Goal: Book appointment/travel/reservation

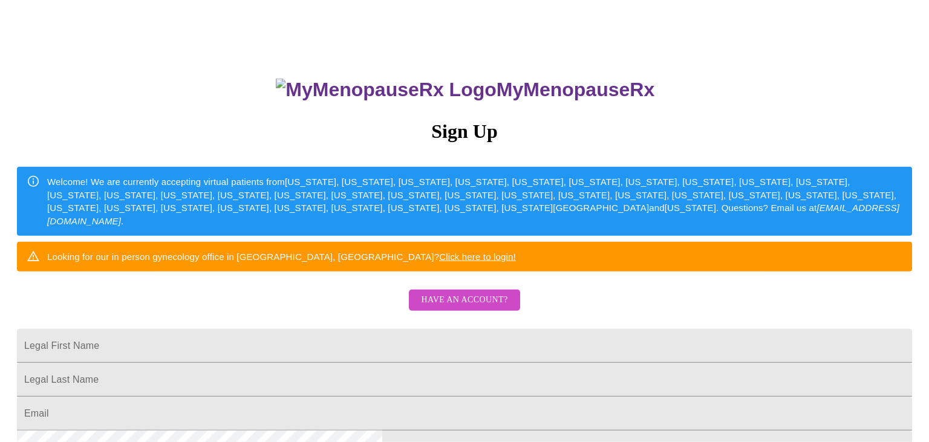
scroll to position [64, 0]
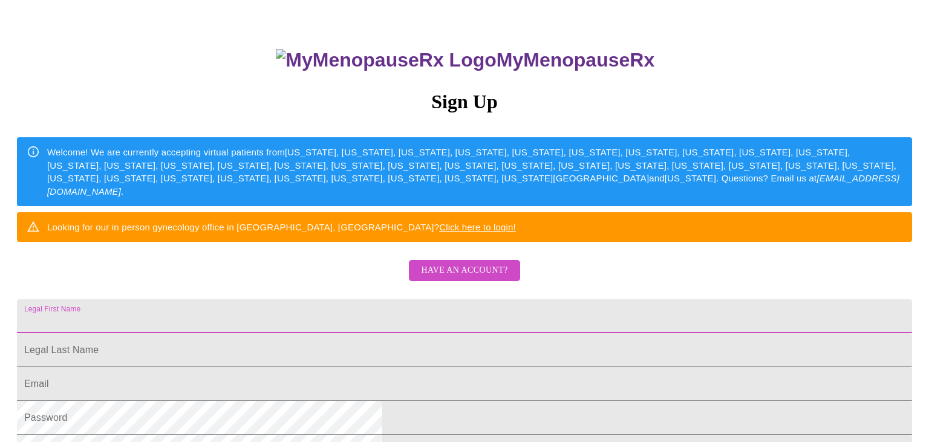
click at [331, 333] on input "Legal First Name" at bounding box center [464, 316] width 895 height 34
type input "Salnick"
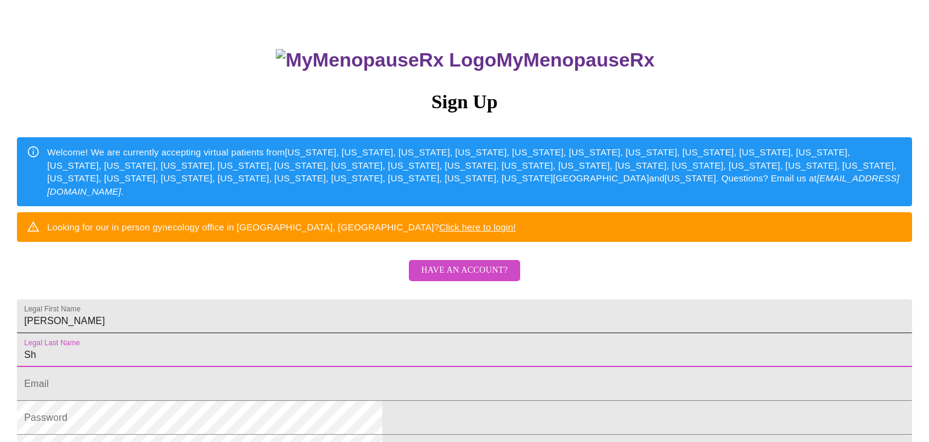
type input "Sh"
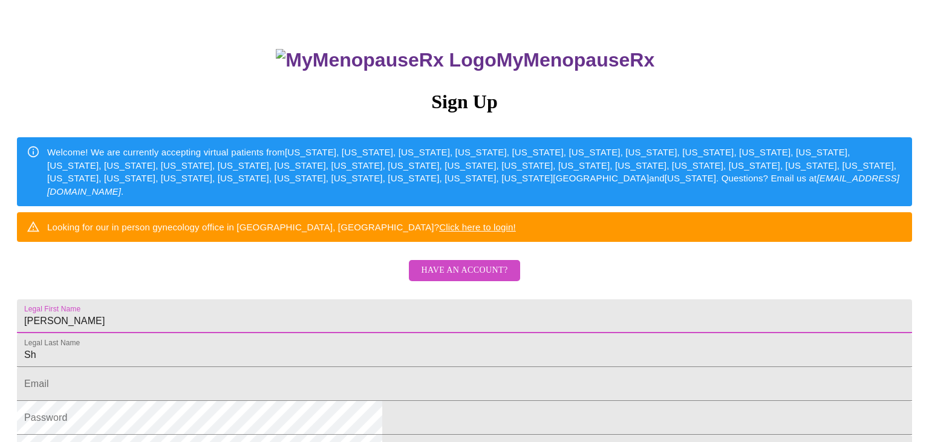
drag, startPoint x: 330, startPoint y: 363, endPoint x: 272, endPoint y: 353, distance: 59.0
click at [273, 333] on input "Salnick" at bounding box center [464, 316] width 895 height 34
type input "Sherry"
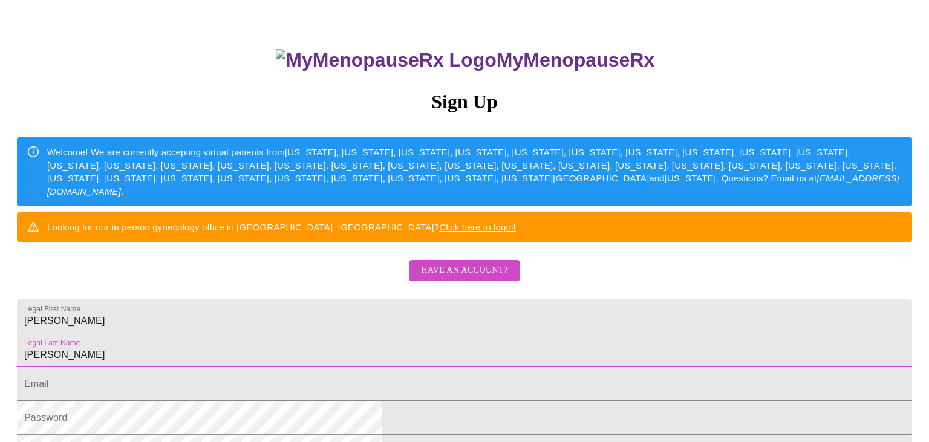
type input "Salnick"
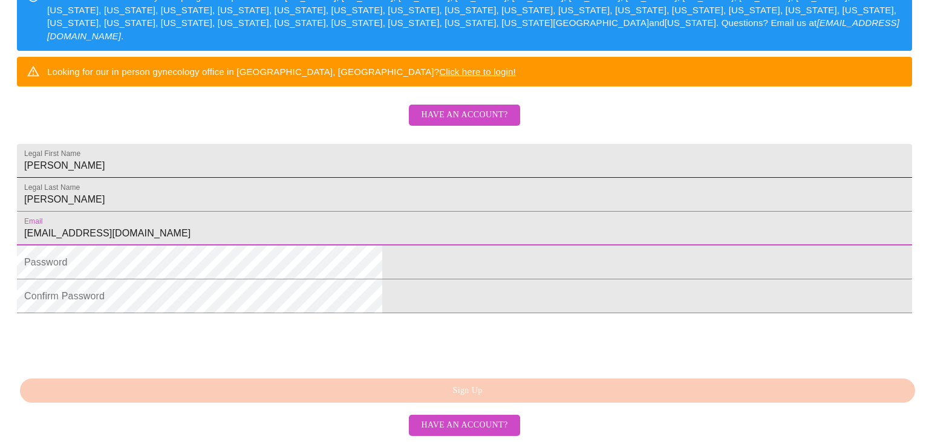
scroll to position [312, 0]
type input "ssalnick021@gmail.com"
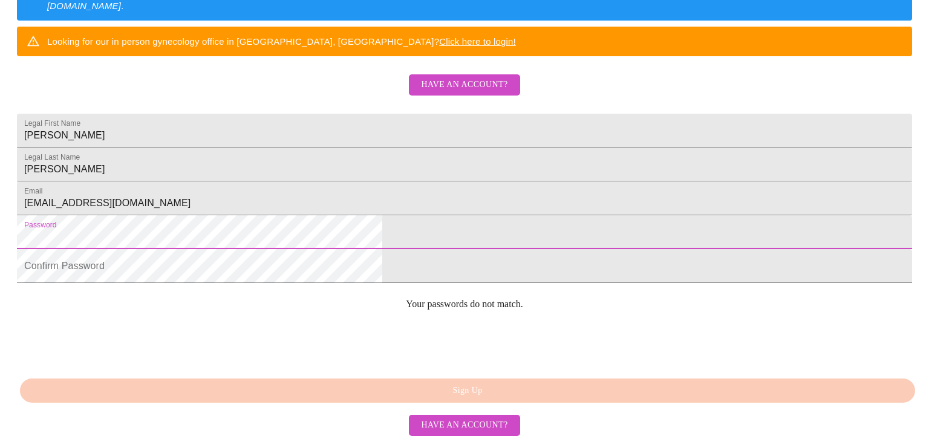
scroll to position [0, 0]
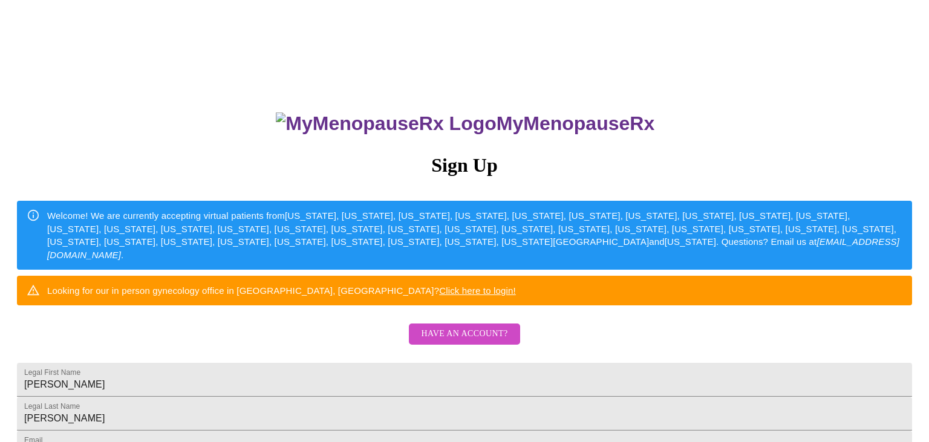
click at [704, 214] on div "MyMenopauseRx Sign Up Welcome! We are currently accepting virtual patients from…" at bounding box center [465, 270] width 920 height 531
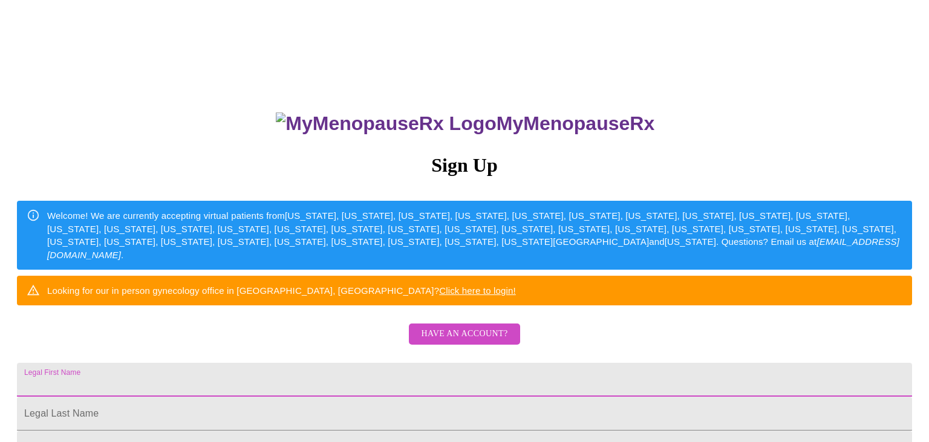
click at [365, 397] on input "Legal First Name" at bounding box center [464, 380] width 895 height 34
type input "sherry"
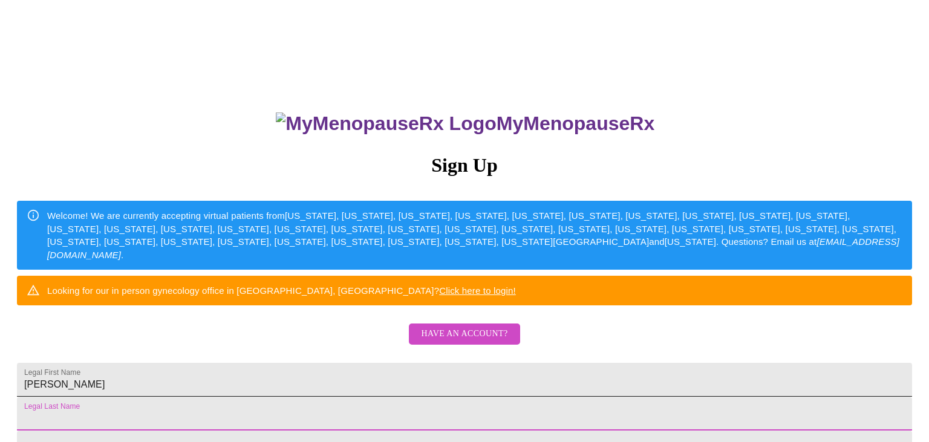
scroll to position [237, 0]
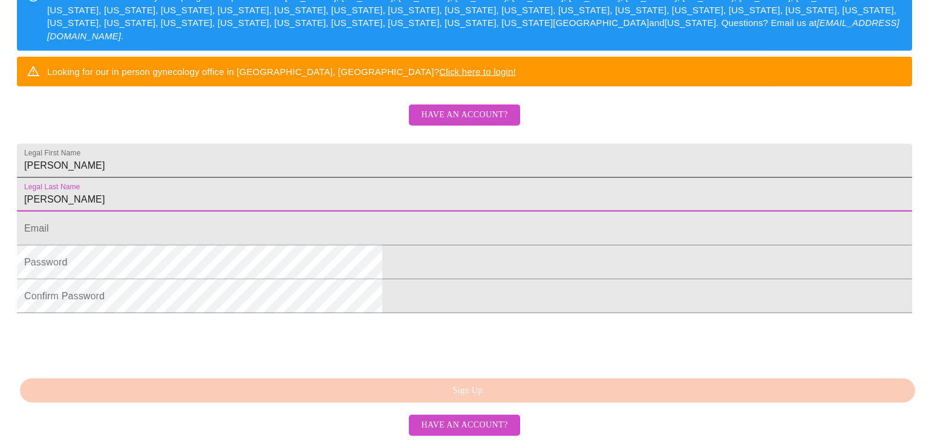
type input "salnick"
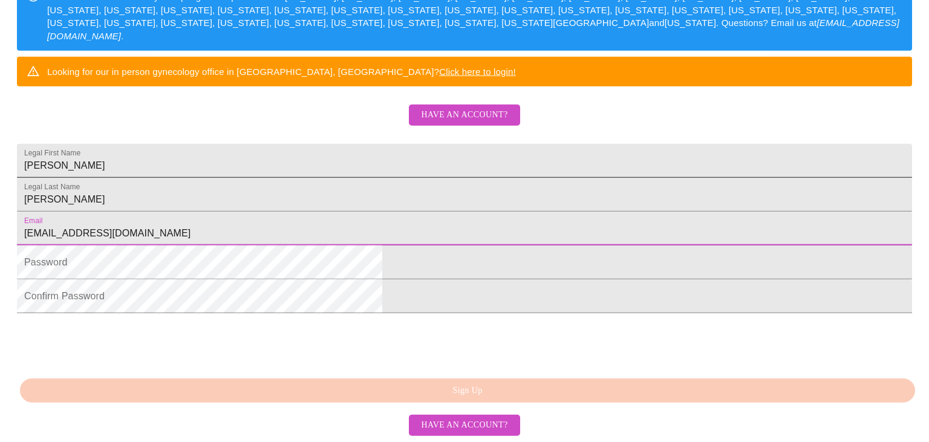
type input "ssalnick021@gmail.com"
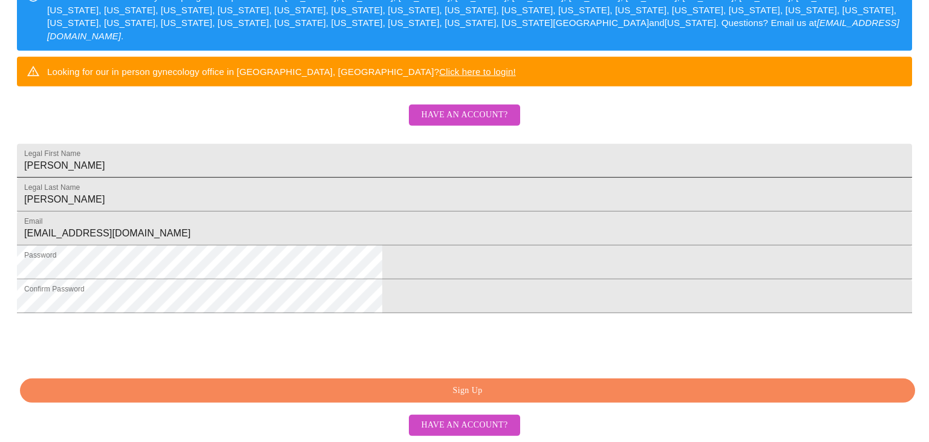
scroll to position [312, 0]
click at [452, 436] on button "Have an account?" at bounding box center [464, 425] width 111 height 21
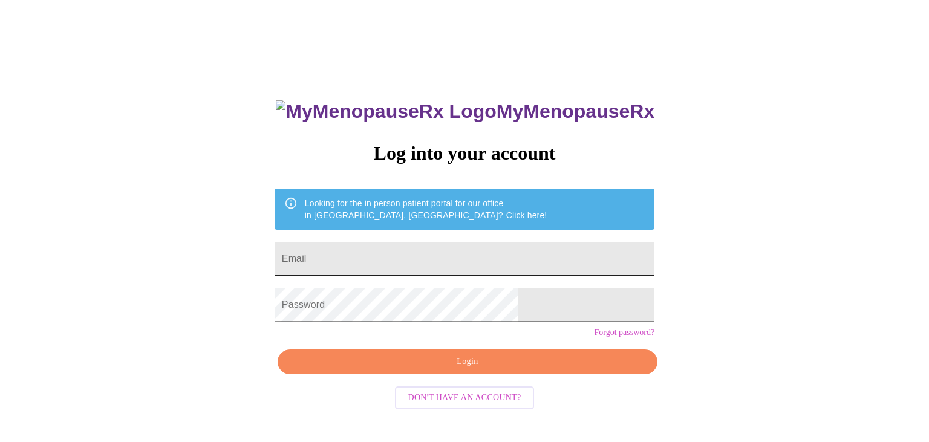
click at [370, 259] on input "Email" at bounding box center [465, 259] width 380 height 34
type input "ssalnick021@gmail.com"
click at [494, 371] on div "MyMenopauseRx Log into your account Looking for the in person patient portal fo…" at bounding box center [465, 302] width 404 height 442
click at [490, 370] on span "Login" at bounding box center [468, 362] width 352 height 15
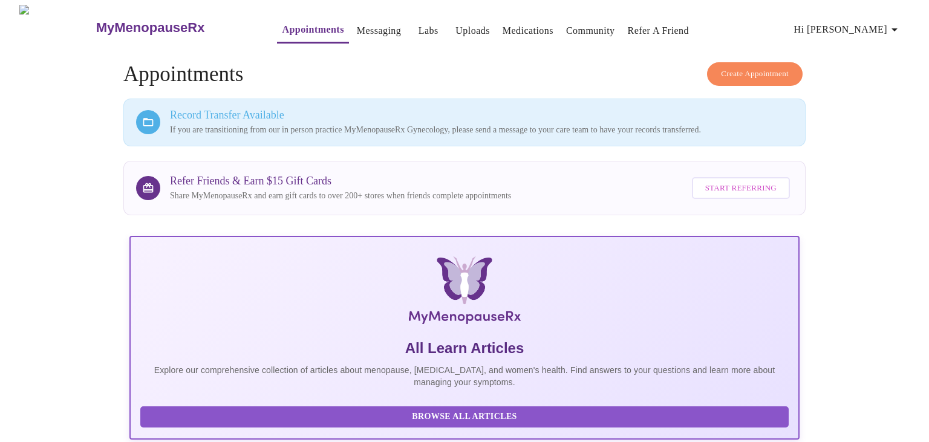
click at [891, 27] on span "Hi [PERSON_NAME]" at bounding box center [848, 29] width 108 height 17
click at [873, 180] on div at bounding box center [464, 221] width 929 height 442
click at [730, 71] on span "Create Appointment" at bounding box center [755, 74] width 68 height 14
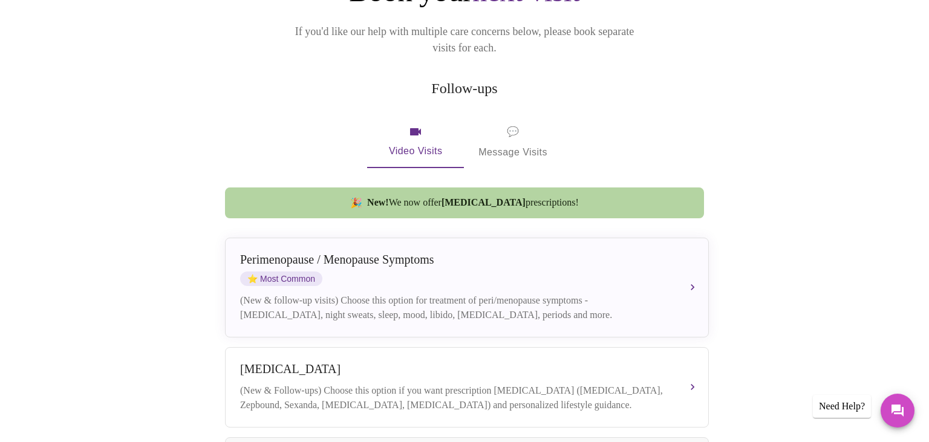
scroll to position [255, 0]
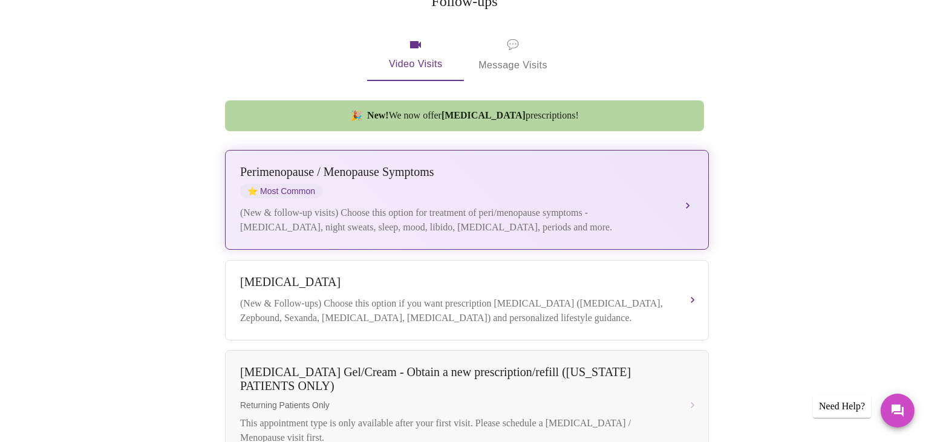
click at [512, 178] on div "Perimenopause / Menopause Symptoms ⭐ Most Common" at bounding box center [455, 181] width 430 height 33
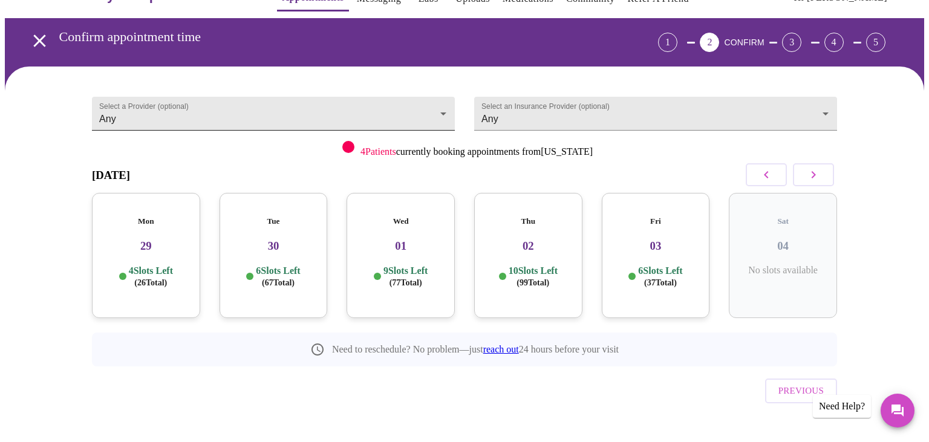
click at [210, 115] on body "MyMenopauseRx Appointments Messaging Labs Uploads Medications Community Refer a…" at bounding box center [465, 218] width 920 height 491
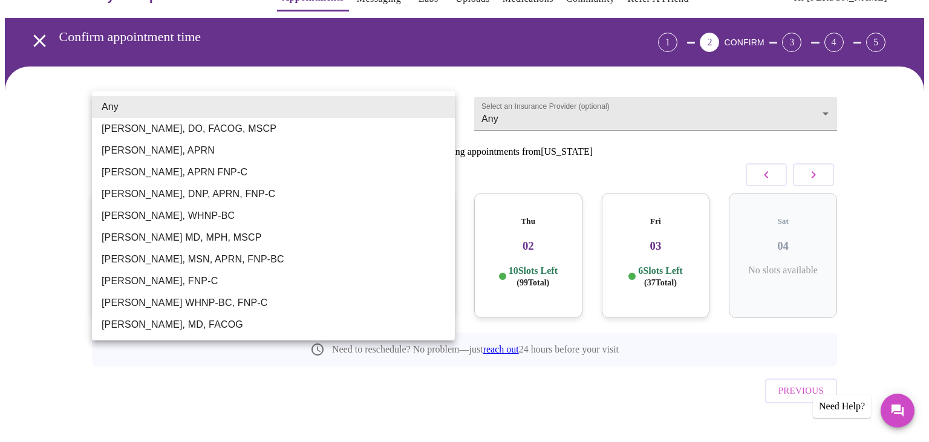
click at [210, 115] on li "Any" at bounding box center [273, 107] width 363 height 22
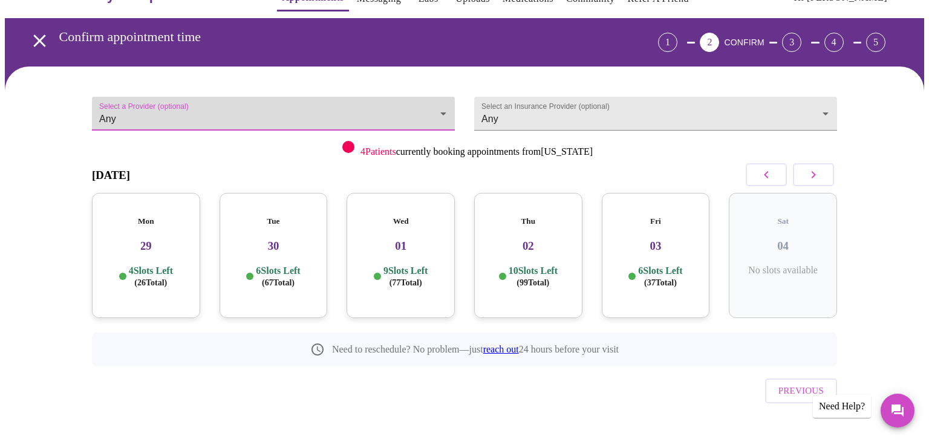
scroll to position [0, 0]
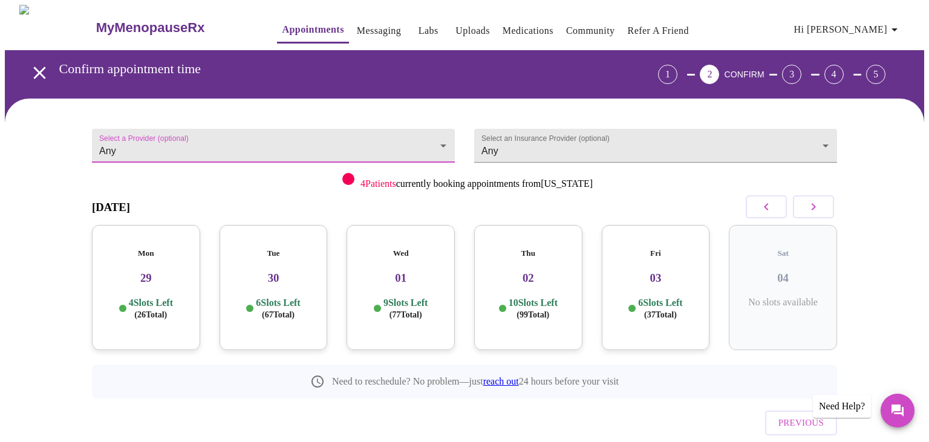
click at [296, 27] on link "Appointments" at bounding box center [313, 29] width 62 height 17
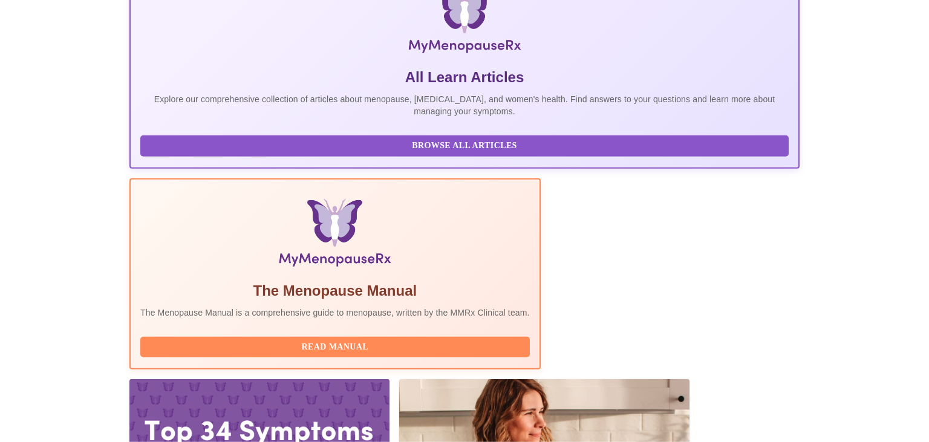
scroll to position [280, 0]
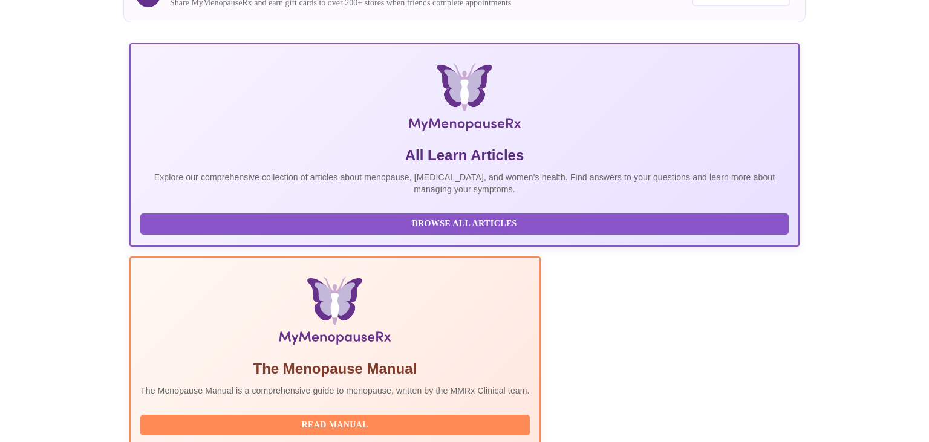
scroll to position [185, 0]
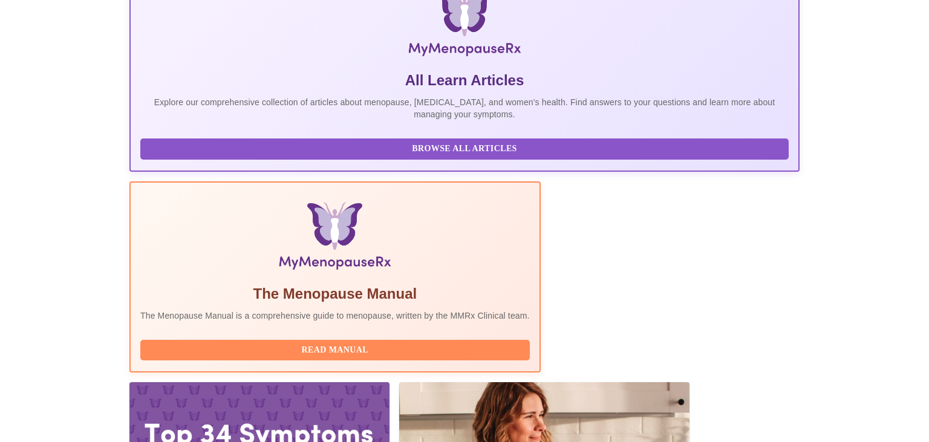
scroll to position [280, 0]
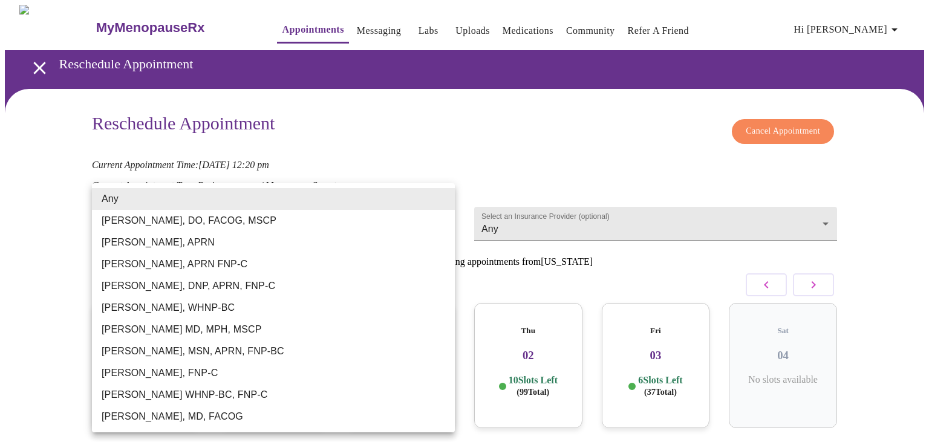
click at [254, 221] on body "MyMenopauseRx Appointments Messaging Labs Uploads Medications Community Refer a…" at bounding box center [465, 268] width 920 height 526
click at [183, 347] on li "[PERSON_NAME], MSN, APRN, FNP-BC" at bounding box center [273, 352] width 363 height 22
type input "[PERSON_NAME], MSN, APRN, FNP-BC"
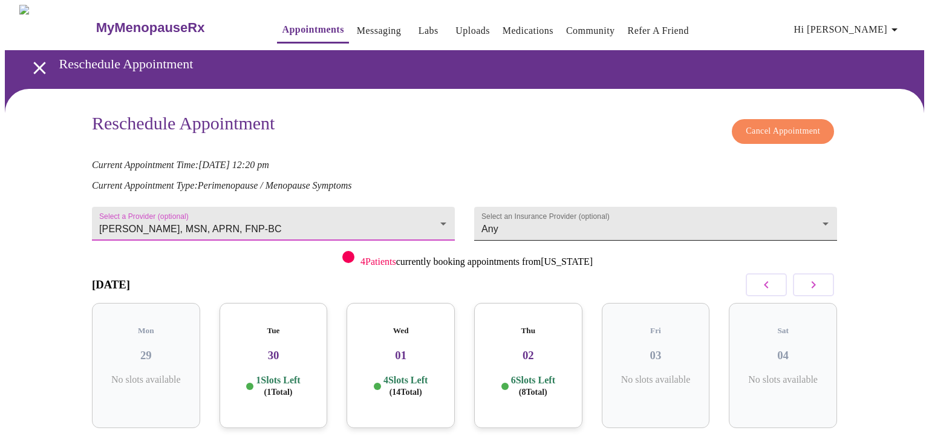
click at [560, 221] on body "MyMenopauseRx Appointments Messaging Labs Uploads Medications Community Refer a…" at bounding box center [465, 268] width 920 height 526
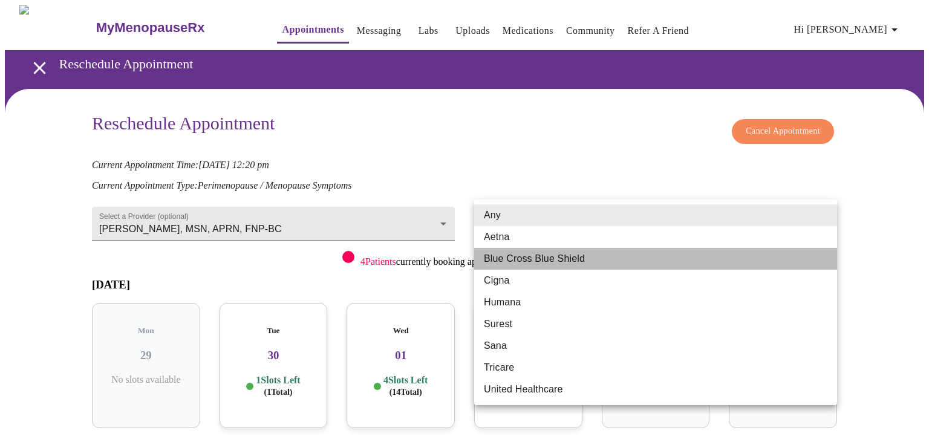
click at [537, 261] on li "Blue Cross Blue Shield" at bounding box center [655, 259] width 363 height 22
type input "Blue Cross Blue Shield"
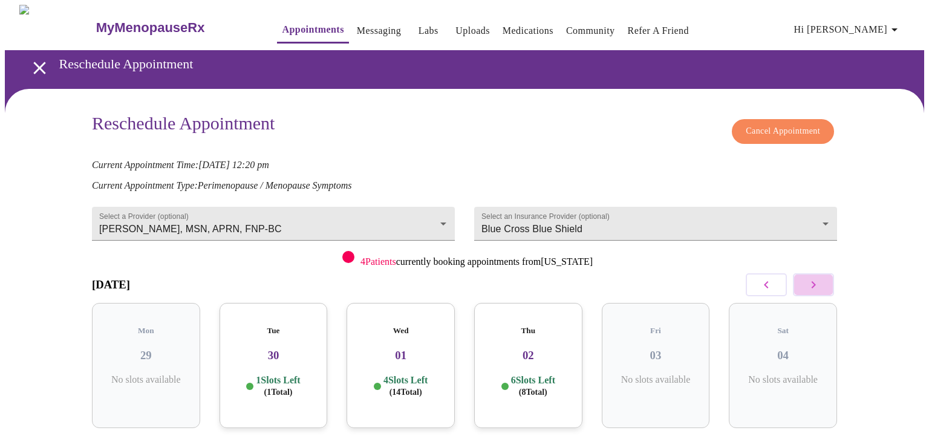
click at [822, 278] on button "button" at bounding box center [813, 284] width 41 height 23
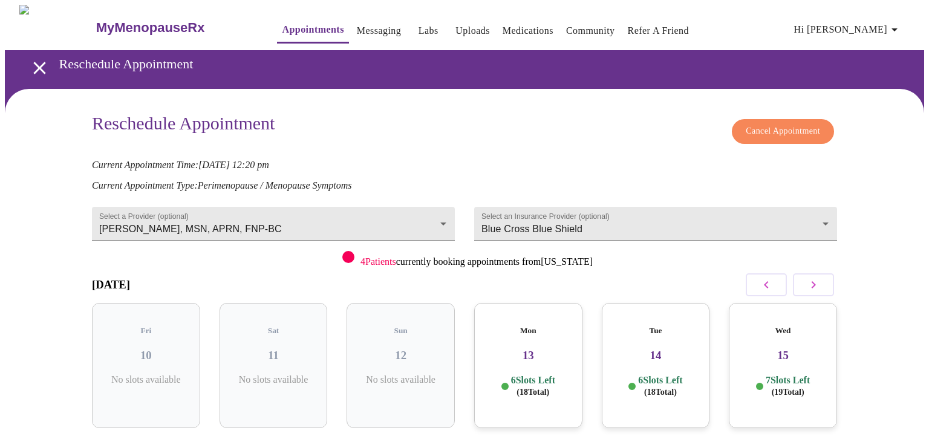
click at [822, 278] on button "button" at bounding box center [813, 284] width 41 height 23
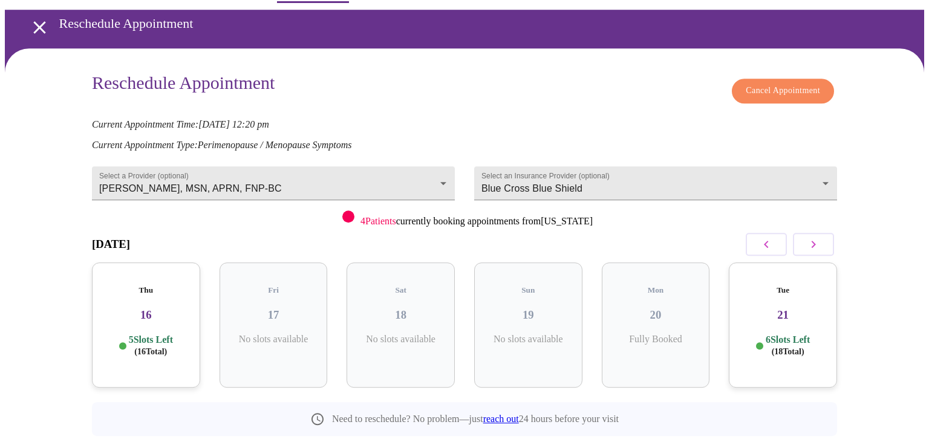
scroll to position [64, 0]
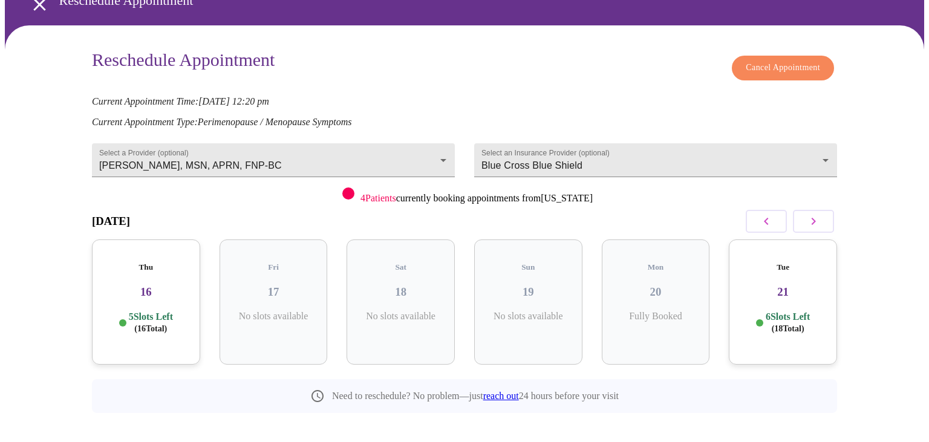
click at [150, 287] on div "Thu 16 5 Slots Left ( 16 Total)" at bounding box center [146, 302] width 108 height 125
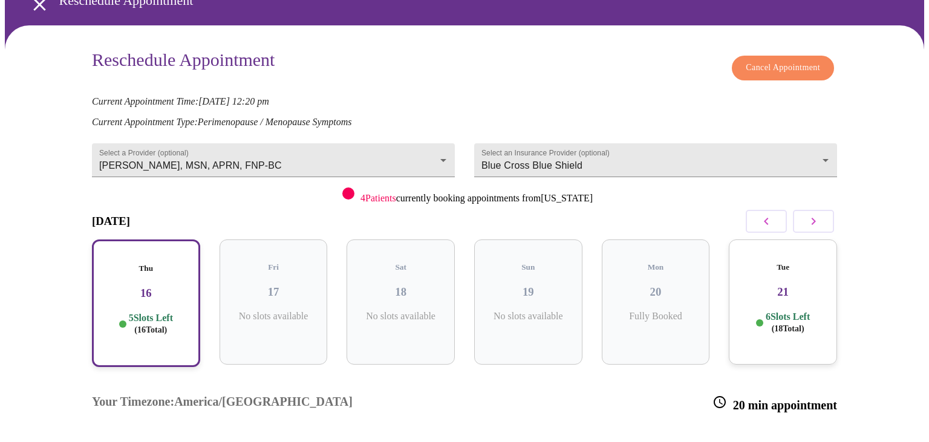
scroll to position [225, 0]
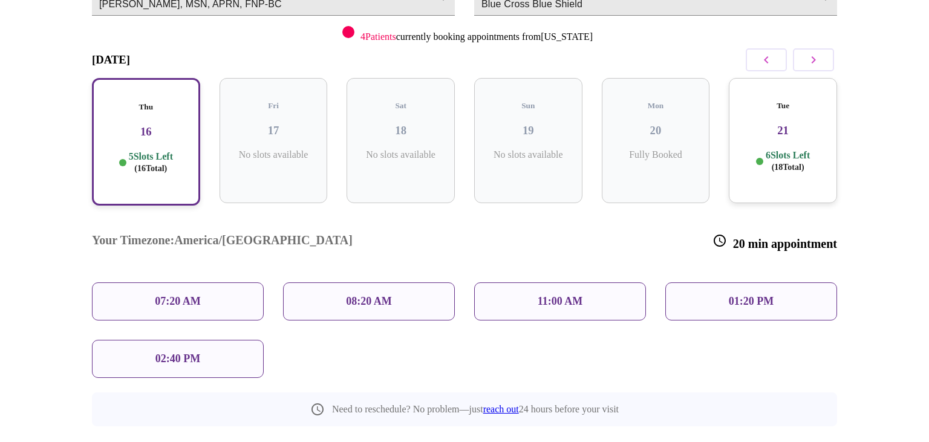
click at [832, 335] on div "Your Timezone: [GEOGRAPHIC_DATA]/[GEOGRAPHIC_DATA] 20 min appointment 07:20 AM …" at bounding box center [464, 297] width 765 height 182
click at [812, 59] on icon "button" at bounding box center [813, 60] width 15 height 15
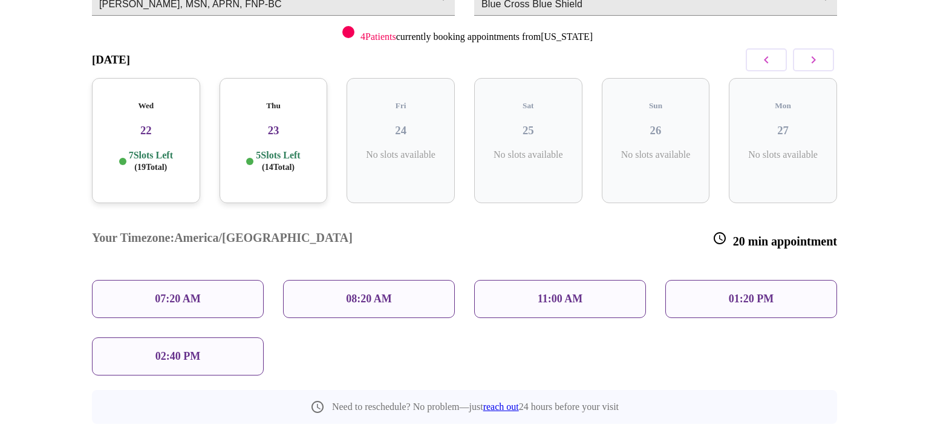
scroll to position [66, 0]
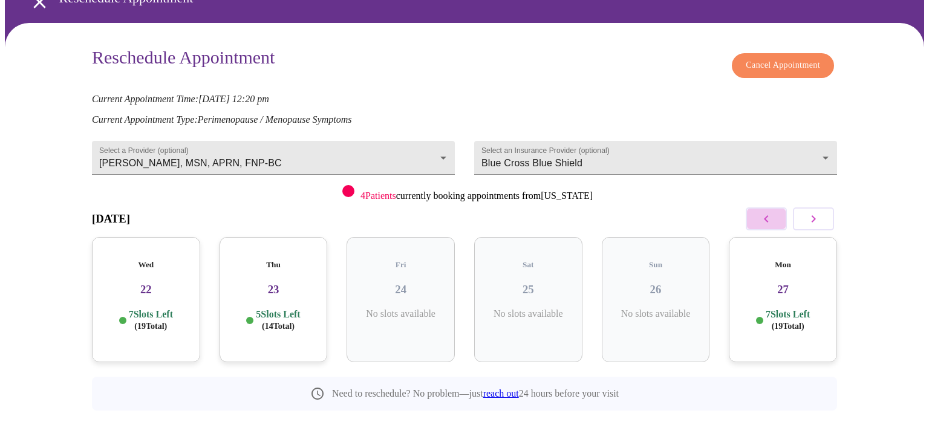
click at [775, 215] on button "button" at bounding box center [766, 219] width 41 height 23
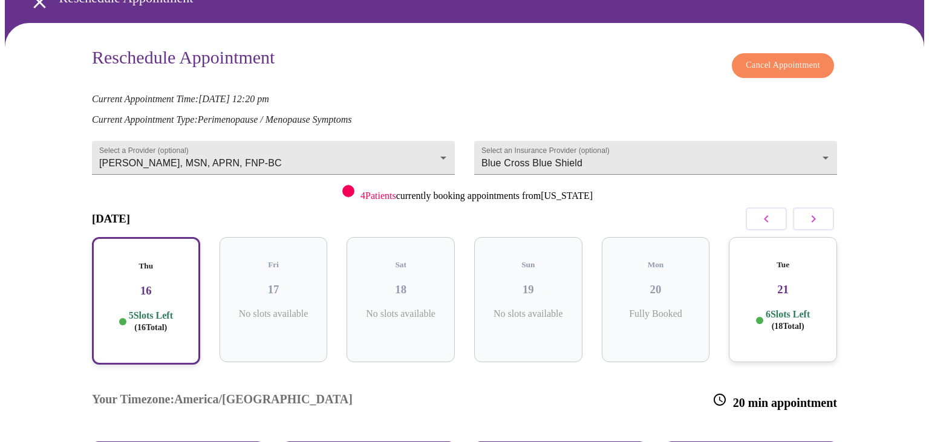
click at [142, 284] on h3 "16" at bounding box center [146, 290] width 87 height 13
click at [145, 310] on p "5 Slots Left ( 16 Total)" at bounding box center [151, 322] width 44 height 24
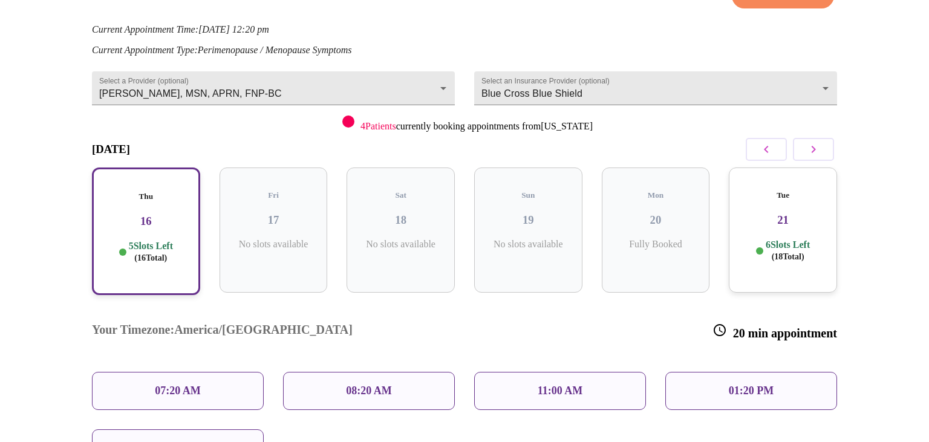
scroll to position [194, 0]
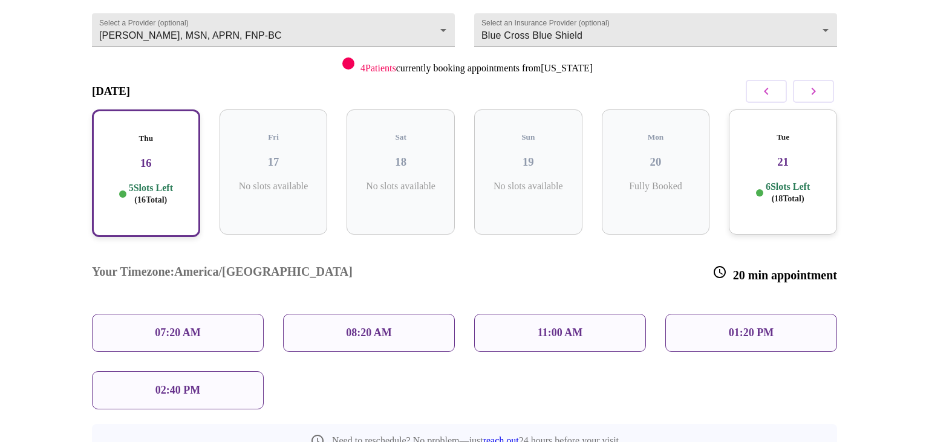
click at [569, 327] on p "11:00 AM" at bounding box center [560, 333] width 45 height 13
click at [616, 314] on div "11:00 AM" at bounding box center [560, 333] width 172 height 38
click at [597, 314] on div "11:00 AM" at bounding box center [560, 333] width 172 height 38
click at [593, 339] on div "Your Timezone: [GEOGRAPHIC_DATA]/[GEOGRAPHIC_DATA] 20 min appointment 07:20 AM …" at bounding box center [464, 328] width 765 height 182
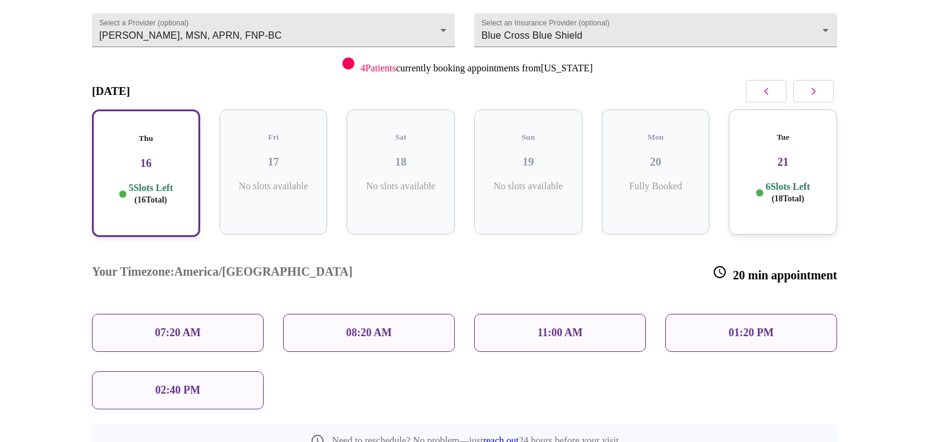
click at [91, 146] on div "Thu 16 5 Slots Left ( 16 Total)" at bounding box center [146, 173] width 128 height 147
click at [239, 155] on h3 "17" at bounding box center [273, 161] width 89 height 13
click at [137, 160] on div "Thu 16 5 Slots Left ( 16 Total)" at bounding box center [146, 174] width 108 height 128
click at [508, 314] on div "11:00 AM" at bounding box center [560, 333] width 172 height 38
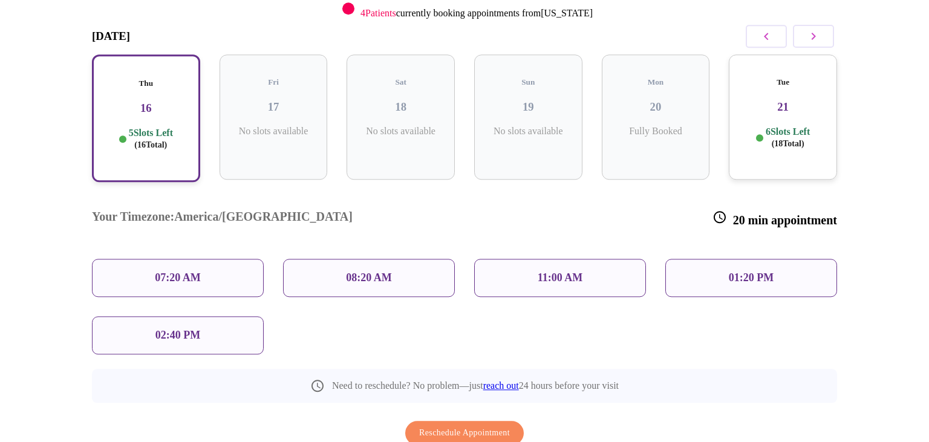
scroll to position [273, 0]
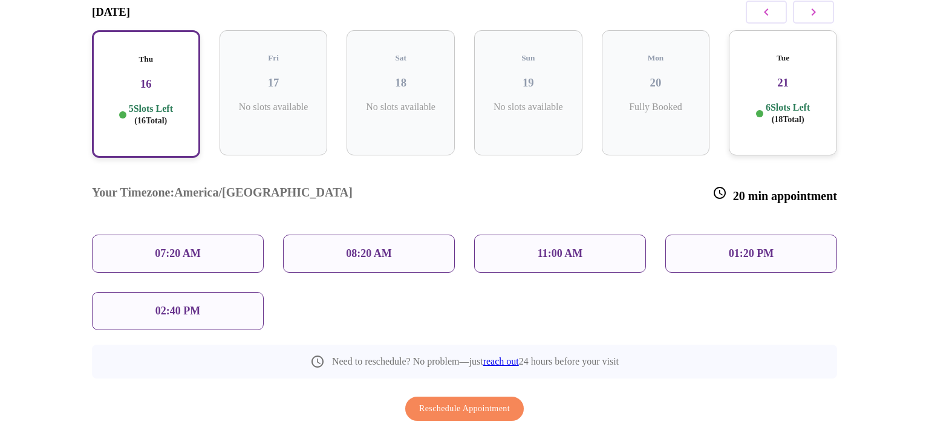
click at [195, 305] on p "02:40 PM" at bounding box center [177, 311] width 45 height 13
click at [194, 247] on p "07:20 AM" at bounding box center [178, 253] width 46 height 13
click at [327, 235] on div "08:20 AM" at bounding box center [369, 254] width 172 height 38
click at [523, 235] on div "11:00 AM" at bounding box center [560, 254] width 172 height 38
click at [692, 235] on div "01:20 PM" at bounding box center [751, 254] width 172 height 38
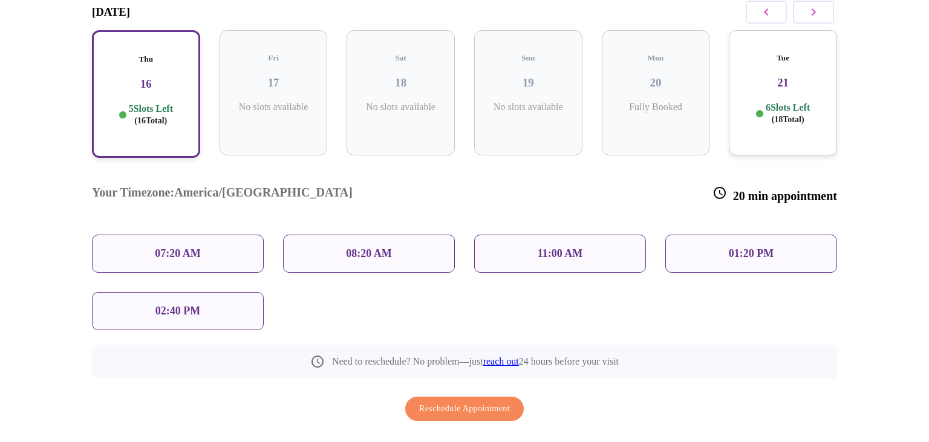
click at [275, 237] on div "08:20 AM" at bounding box center [368, 253] width 191 height 57
click at [198, 235] on div "07:20 AM" at bounding box center [178, 254] width 172 height 38
click at [166, 103] on p "5 Slots Left ( 16 Total)" at bounding box center [151, 115] width 44 height 24
click at [163, 247] on p "07:20 AM" at bounding box center [178, 253] width 46 height 13
drag, startPoint x: 405, startPoint y: 200, endPoint x: 505, endPoint y: 198, distance: 99.8
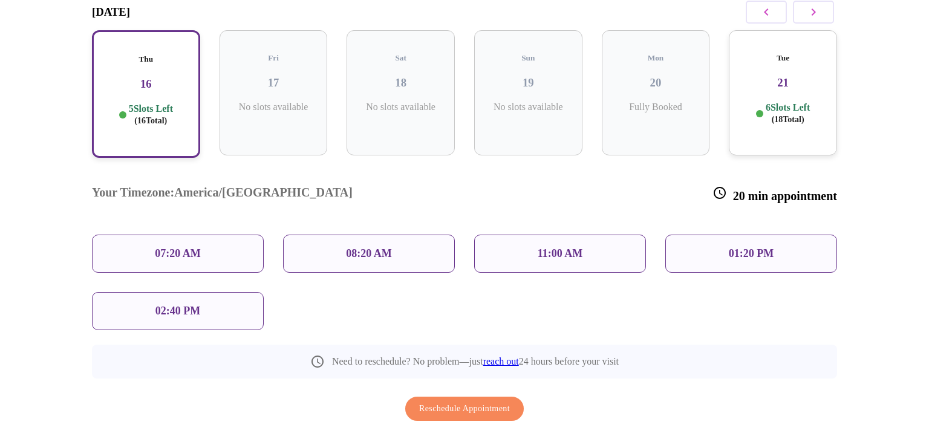
click at [406, 235] on div "08:20 AM" at bounding box center [369, 254] width 172 height 38
drag, startPoint x: 558, startPoint y: 208, endPoint x: 620, endPoint y: 208, distance: 61.1
click at [575, 247] on p "11:00 AM" at bounding box center [560, 253] width 45 height 13
click at [737, 247] on p "01:20 PM" at bounding box center [751, 253] width 45 height 13
click at [175, 305] on p "02:40 PM" at bounding box center [177, 311] width 45 height 13
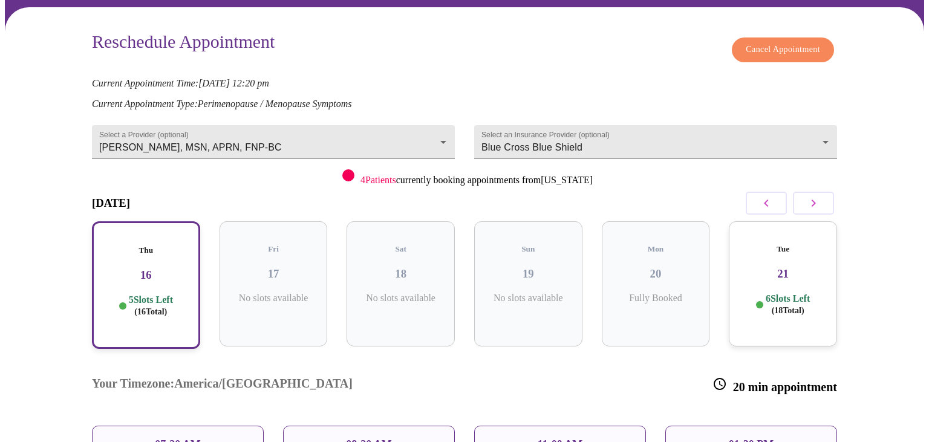
scroll to position [81, 0]
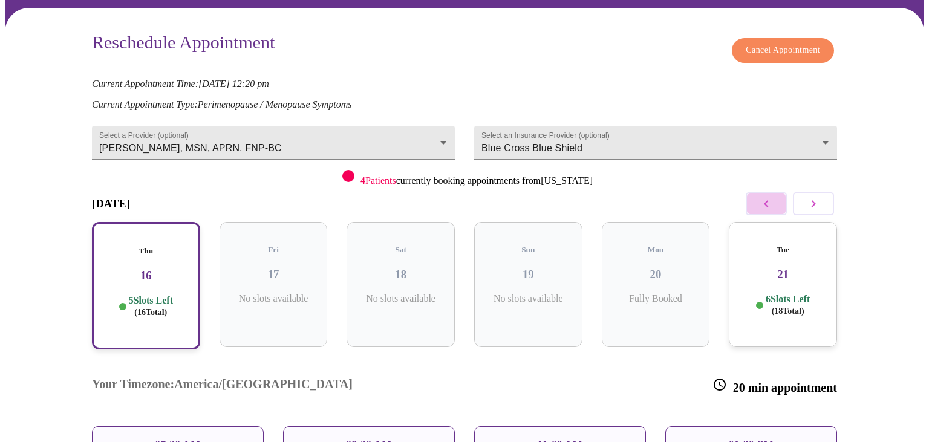
click at [759, 195] on button "button" at bounding box center [766, 203] width 41 height 23
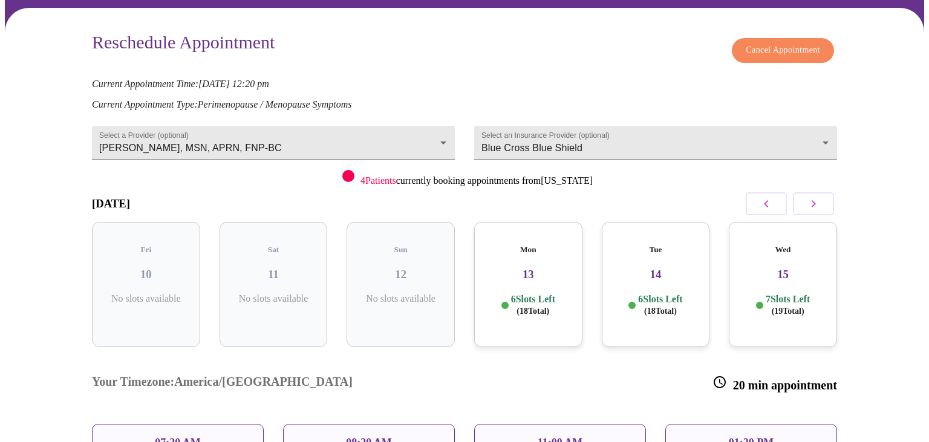
click at [793, 293] on p "7 Slots Left ( 19 Total)" at bounding box center [788, 305] width 44 height 24
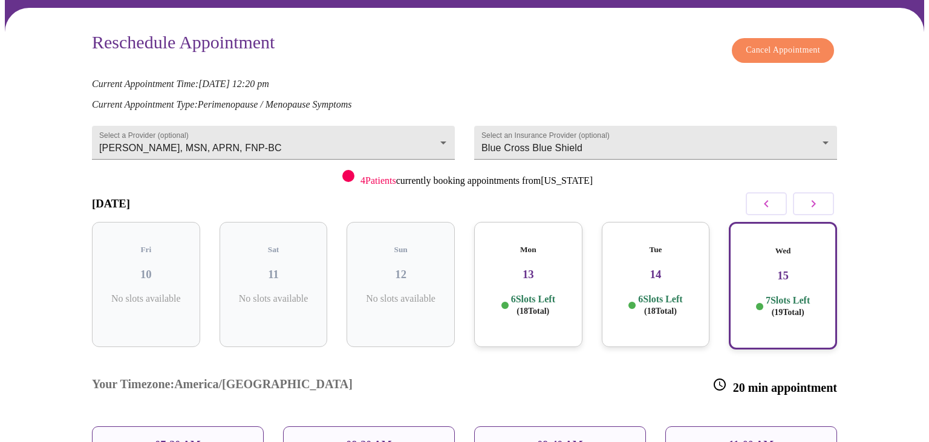
click at [567, 439] on p "09:40 AM" at bounding box center [560, 445] width 46 height 13
click at [681, 427] on div "11:00 AM" at bounding box center [751, 446] width 172 height 38
drag, startPoint x: 601, startPoint y: 403, endPoint x: 606, endPoint y: 390, distance: 14.2
click at [600, 427] on div "09:40 AM" at bounding box center [560, 446] width 172 height 38
click at [802, 202] on button "button" at bounding box center [813, 203] width 41 height 23
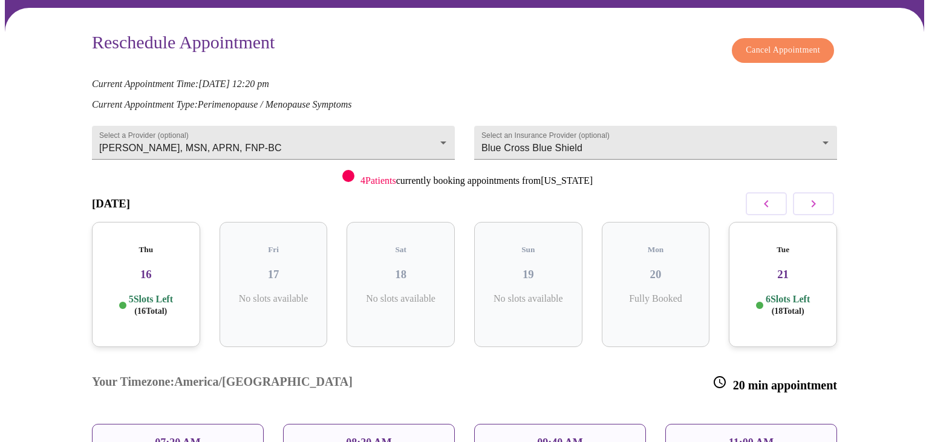
click at [137, 293] on p "5 Slots Left ( 16 Total)" at bounding box center [151, 305] width 44 height 24
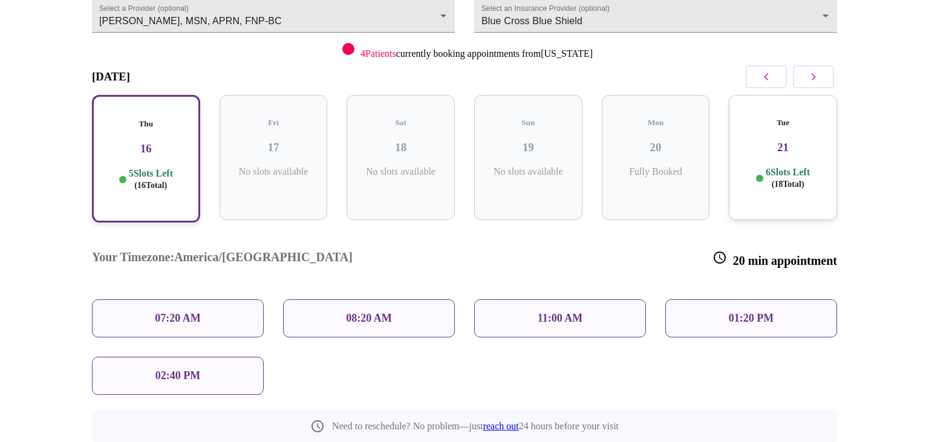
scroll to position [209, 0]
click at [188, 369] on p "02:40 PM" at bounding box center [177, 375] width 45 height 13
drag, startPoint x: 353, startPoint y: 270, endPoint x: 448, endPoint y: 261, distance: 94.8
click at [355, 312] on p "08:20 AM" at bounding box center [369, 318] width 46 height 13
drag, startPoint x: 543, startPoint y: 269, endPoint x: 729, endPoint y: 259, distance: 186.0
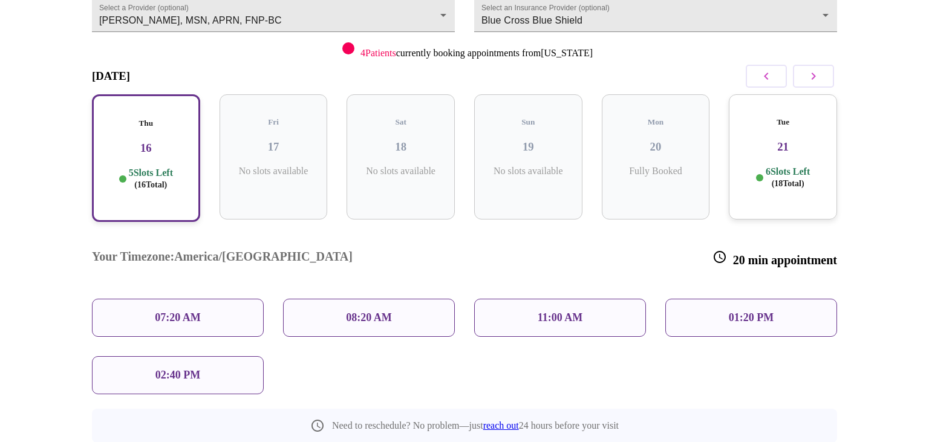
click at [560, 312] on p "11:00 AM" at bounding box center [560, 318] width 45 height 13
click at [737, 299] on div "01:20 PM" at bounding box center [751, 318] width 172 height 38
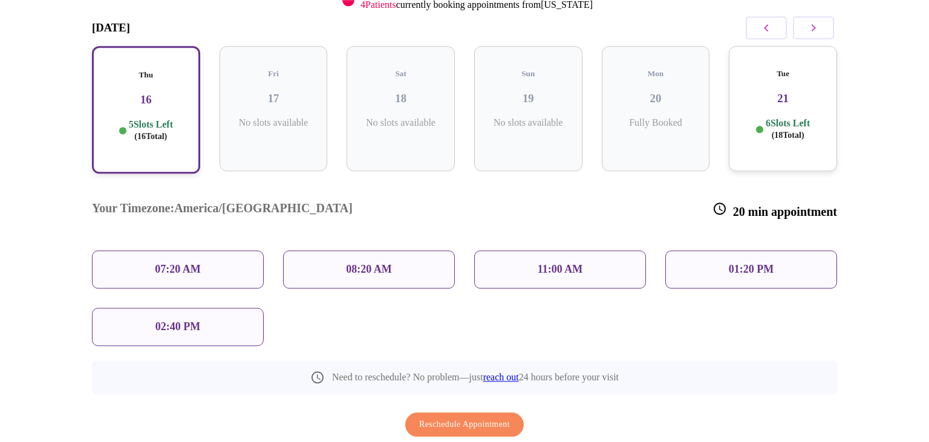
scroll to position [273, 0]
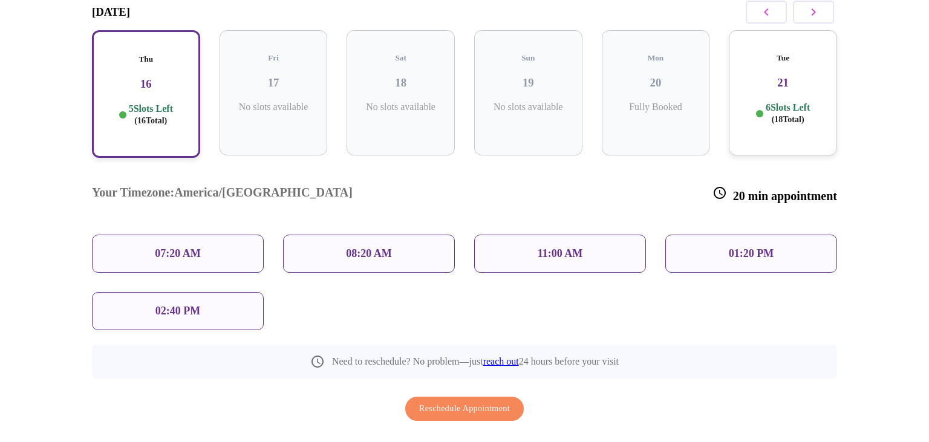
click at [491, 402] on span "Reschedule Appointment" at bounding box center [464, 409] width 91 height 15
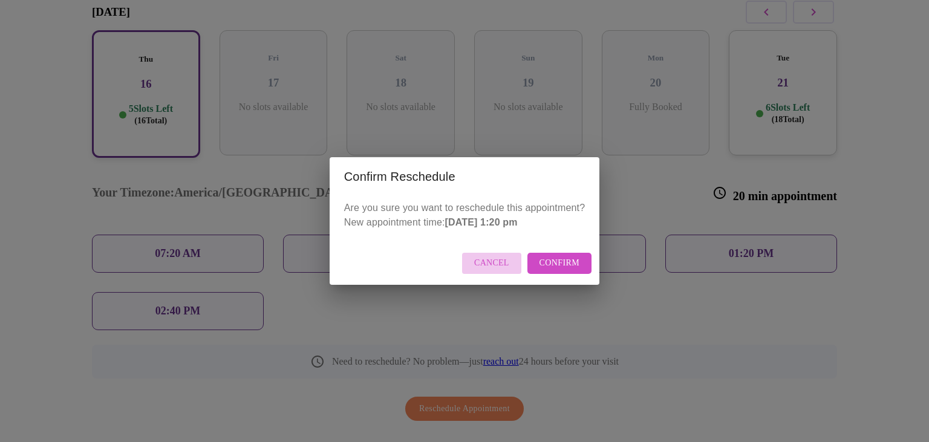
click at [506, 269] on span "Cancel" at bounding box center [491, 263] width 35 height 15
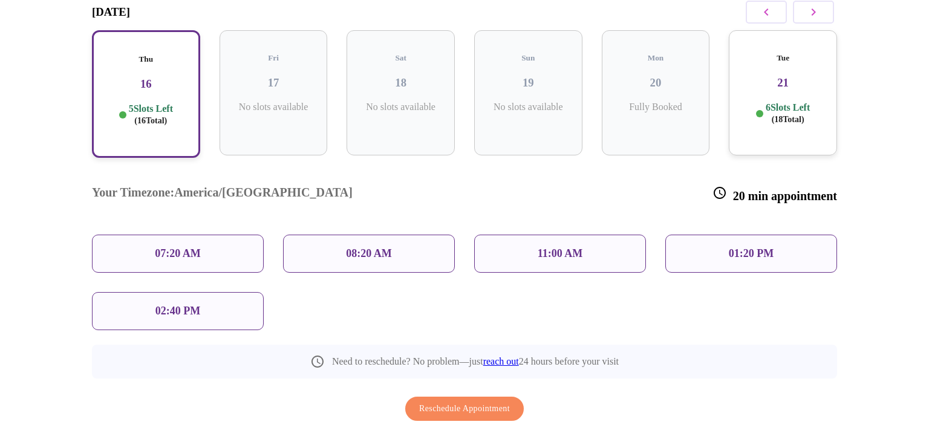
click at [531, 235] on div "11:00 AM" at bounding box center [560, 254] width 172 height 38
click at [455, 402] on span "Reschedule Appointment" at bounding box center [464, 409] width 91 height 15
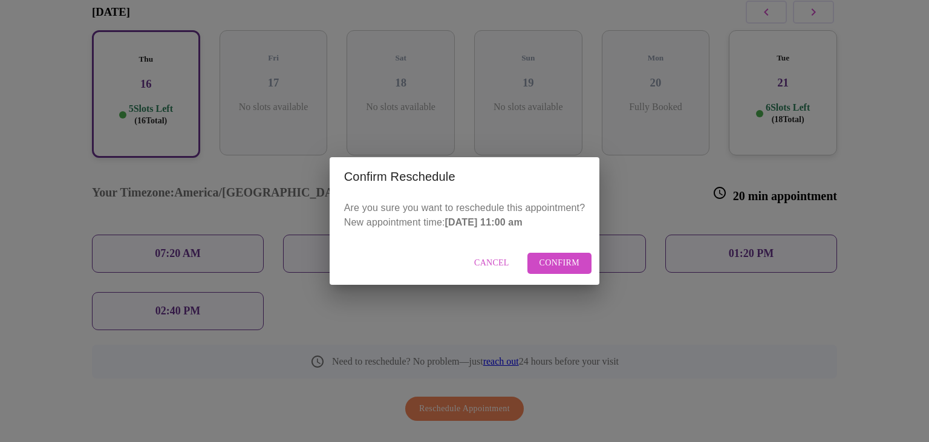
click at [576, 264] on span "Confirm" at bounding box center [560, 263] width 41 height 15
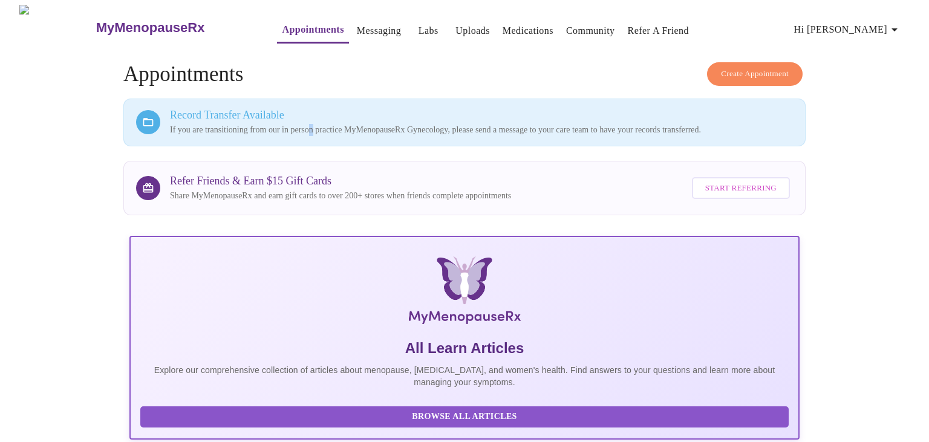
click at [325, 124] on p "If you are transitioning from our in person practice MyMenopauseRx Gynecology, …" at bounding box center [481, 130] width 623 height 12
click at [744, 129] on p "If you are transitioning from our in person practice MyMenopauseRx Gynecology, …" at bounding box center [481, 130] width 623 height 12
click at [866, 28] on span "Hi [PERSON_NAME]" at bounding box center [848, 29] width 108 height 17
click at [875, 95] on li "Log out" at bounding box center [879, 91] width 56 height 22
